Goal: Task Accomplishment & Management: Use online tool/utility

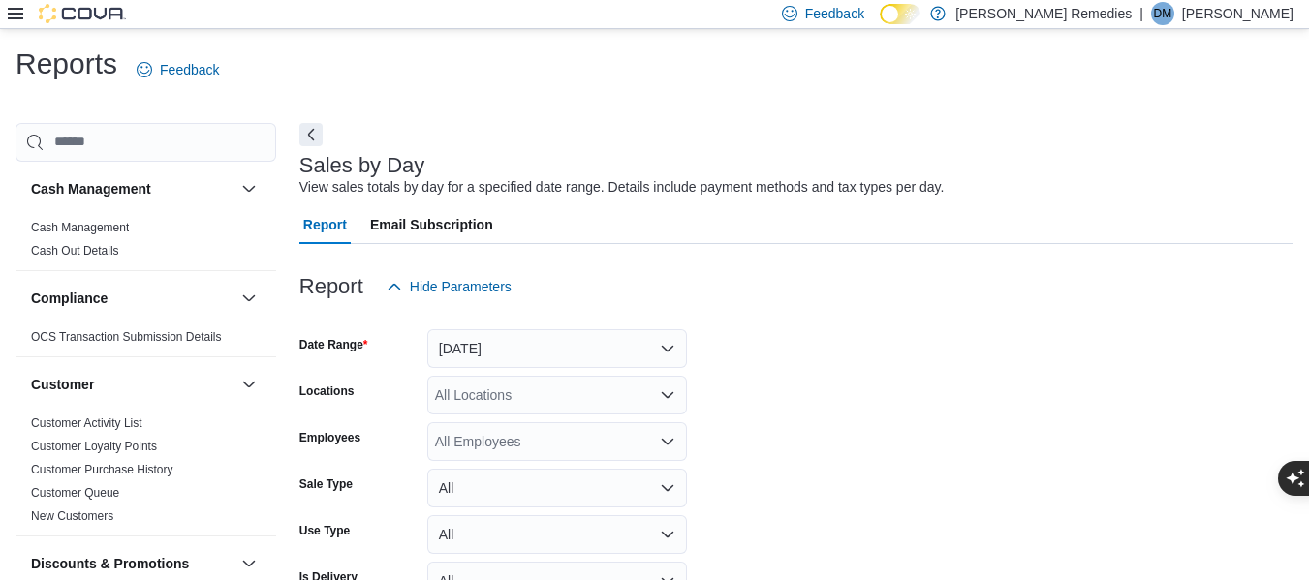
scroll to position [45, 0]
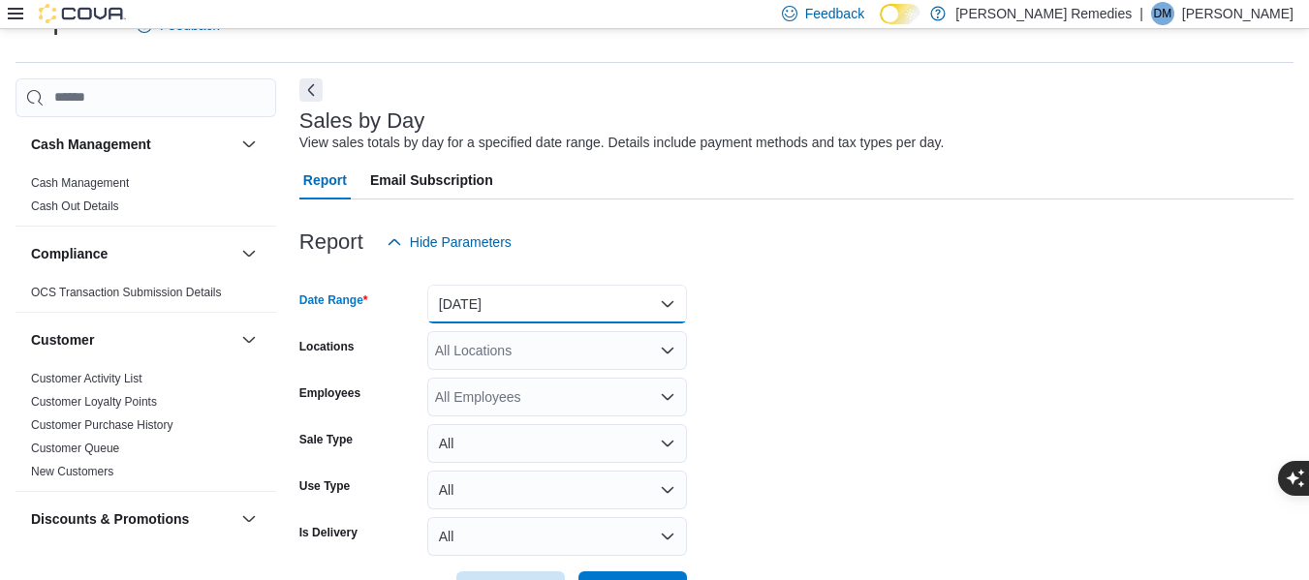
click at [639, 309] on button "[DATE]" at bounding box center [557, 304] width 260 height 39
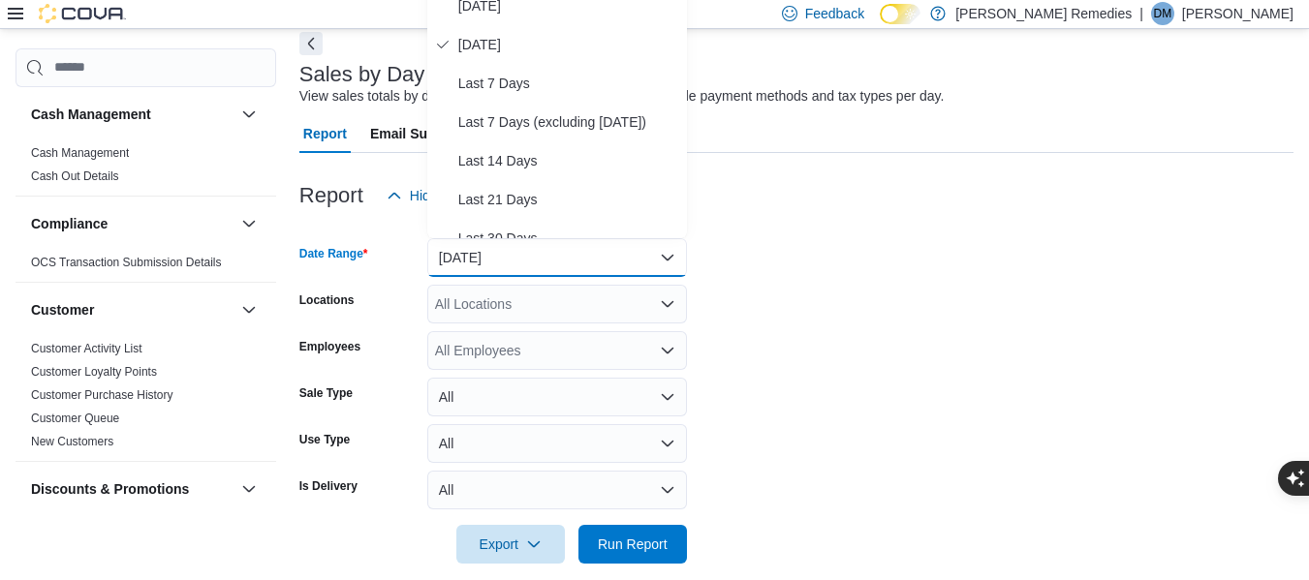
scroll to position [113, 0]
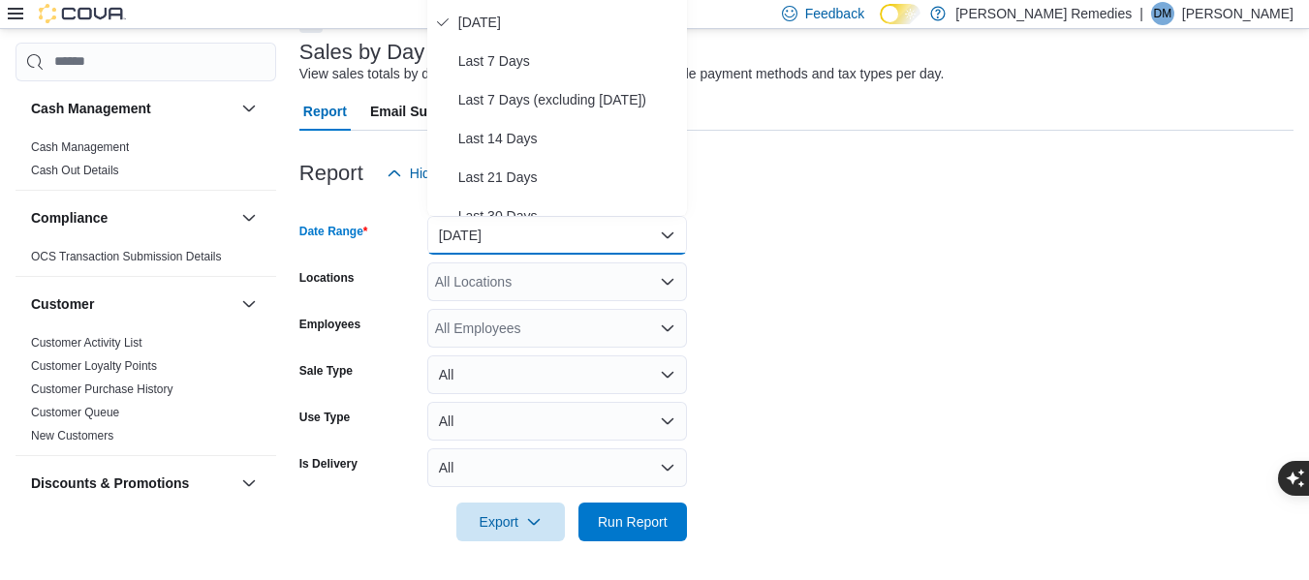
drag, startPoint x: 808, startPoint y: 425, endPoint x: 797, endPoint y: 431, distance: 12.1
click at [807, 425] on form "Date Range [DATE] Locations All Locations Employees All Employees Sale Type All…" at bounding box center [796, 367] width 994 height 349
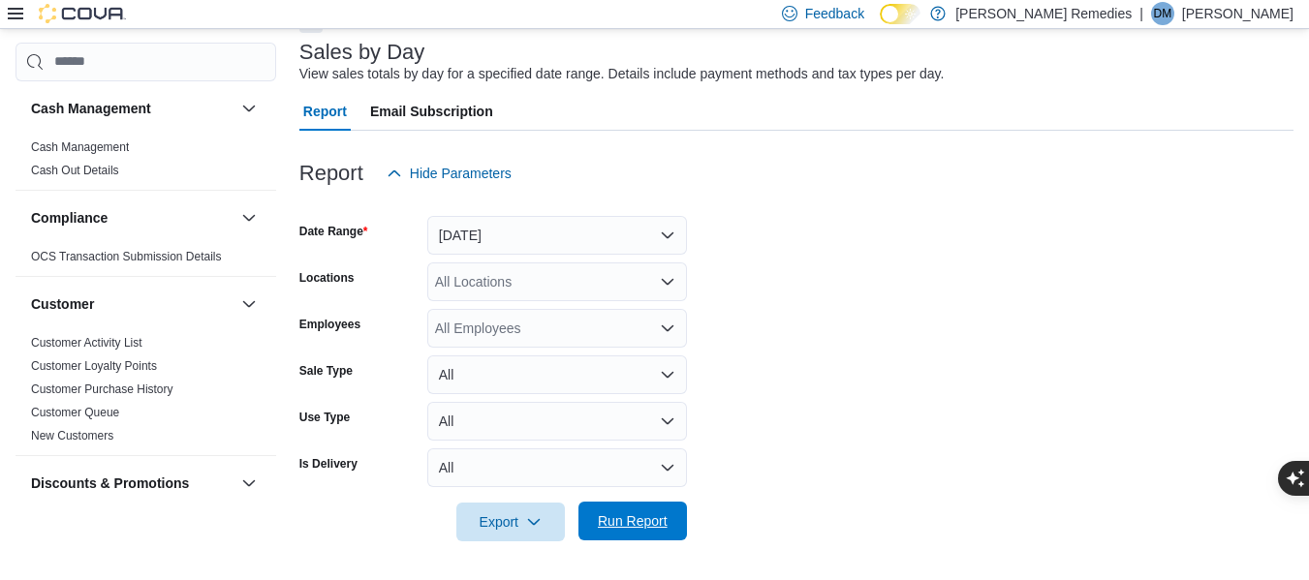
click at [629, 532] on span "Run Report" at bounding box center [632, 521] width 85 height 39
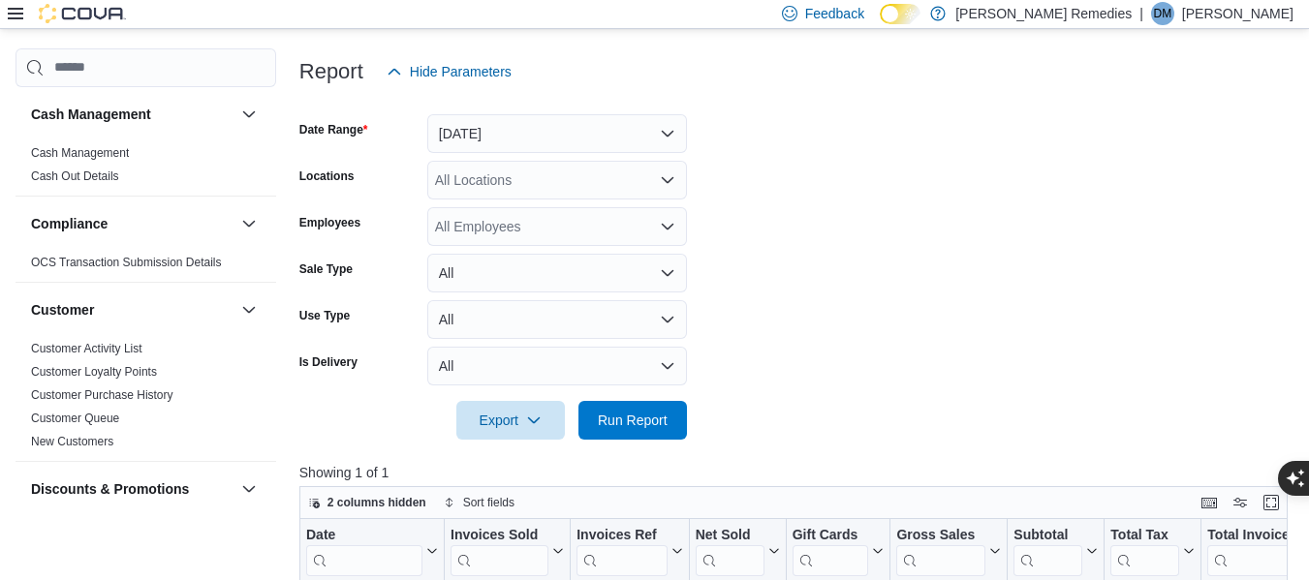
scroll to position [210, 0]
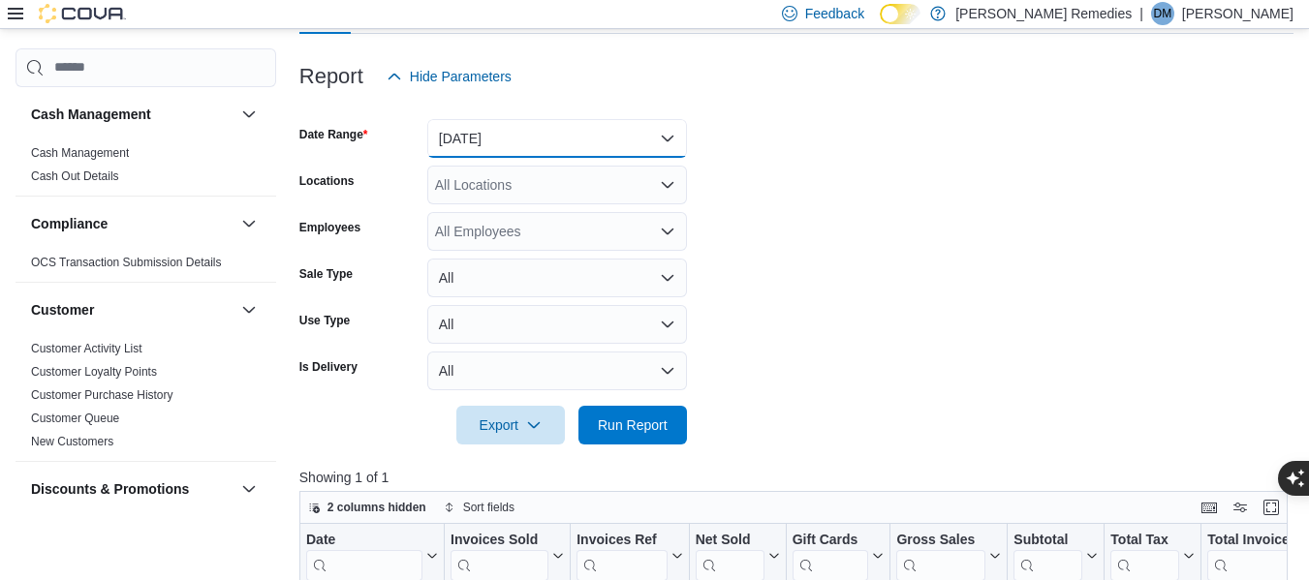
click at [633, 141] on button "[DATE]" at bounding box center [557, 138] width 260 height 39
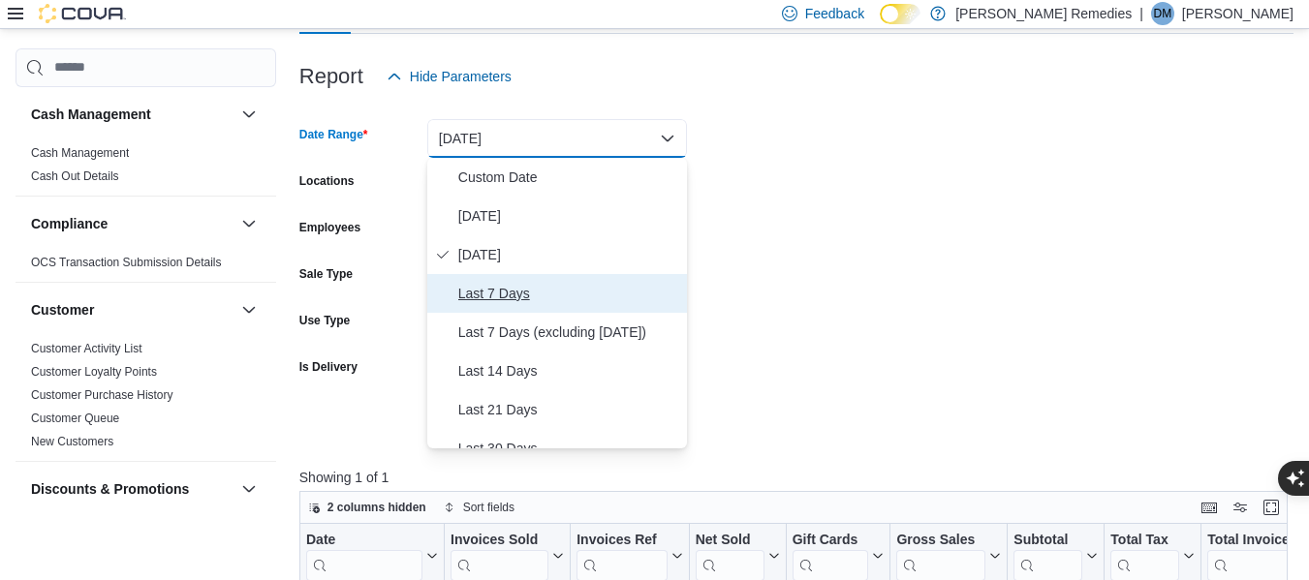
click at [556, 295] on span "Last 7 Days" at bounding box center [568, 293] width 221 height 23
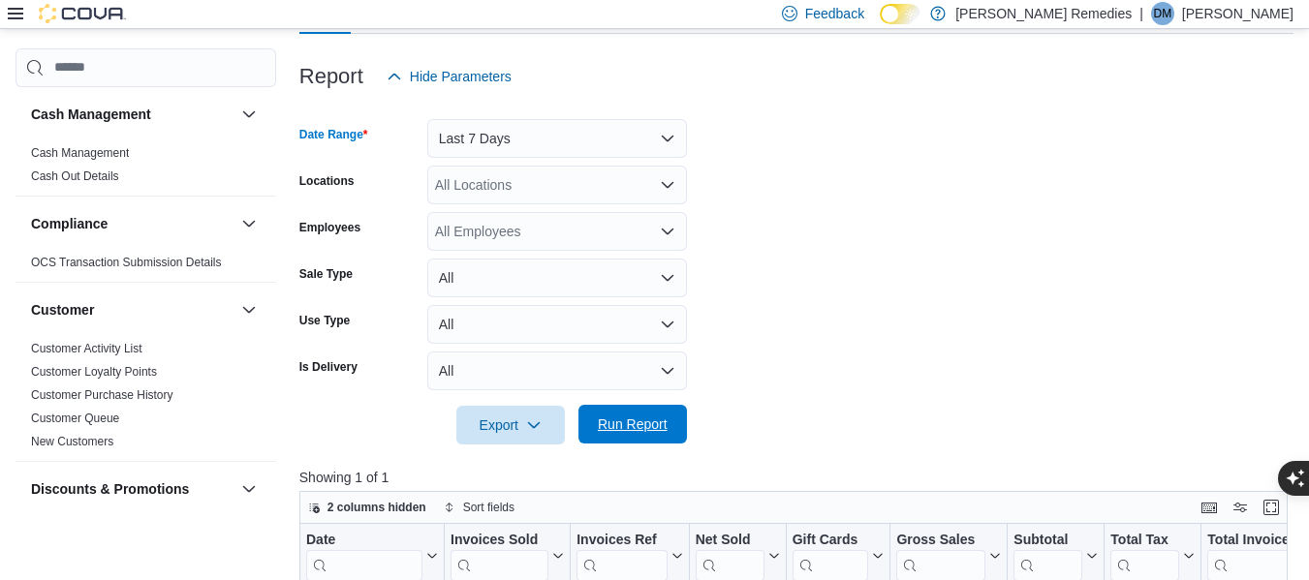
click at [641, 422] on span "Run Report" at bounding box center [633, 424] width 70 height 19
